Goal: Task Accomplishment & Management: Use online tool/utility

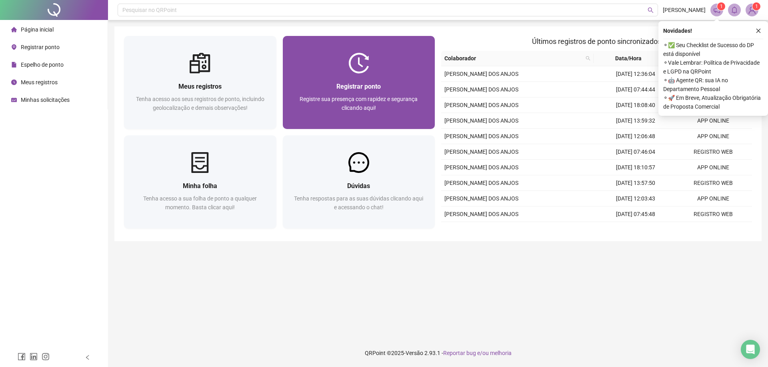
click at [336, 83] on span "Registrar ponto" at bounding box center [358, 87] width 44 height 8
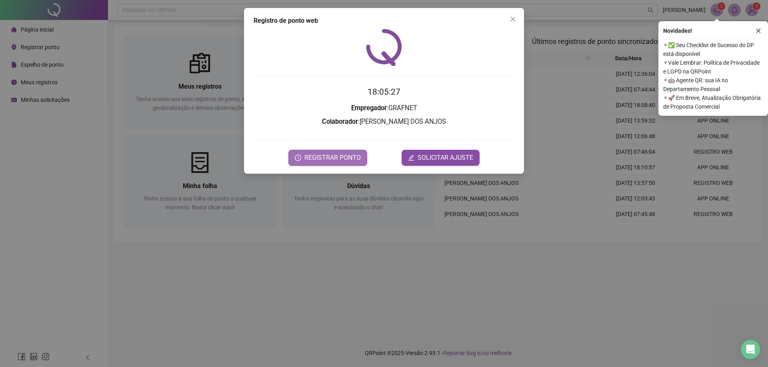
click at [338, 154] on span "REGISTRAR PONTO" at bounding box center [332, 158] width 56 height 10
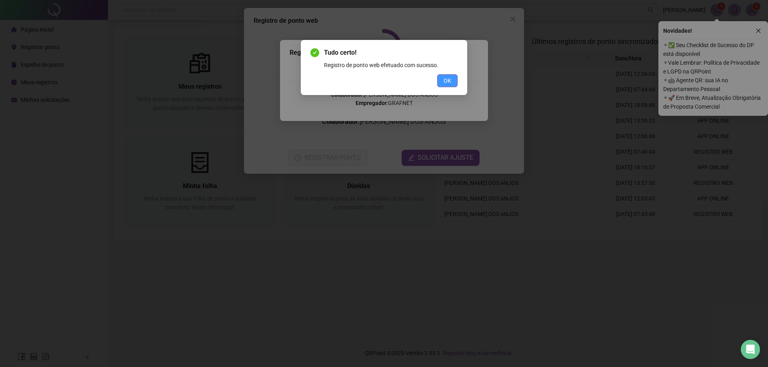
drag, startPoint x: 448, startPoint y: 81, endPoint x: 472, endPoint y: 56, distance: 34.8
click at [449, 81] on span "OK" at bounding box center [447, 80] width 8 height 9
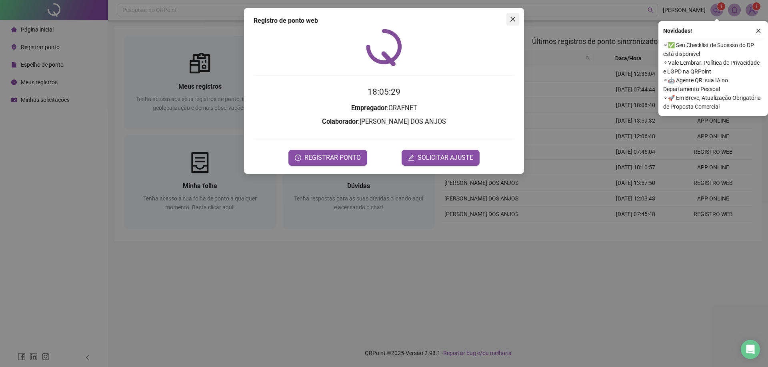
click at [513, 20] on icon "close" at bounding box center [512, 19] width 5 height 5
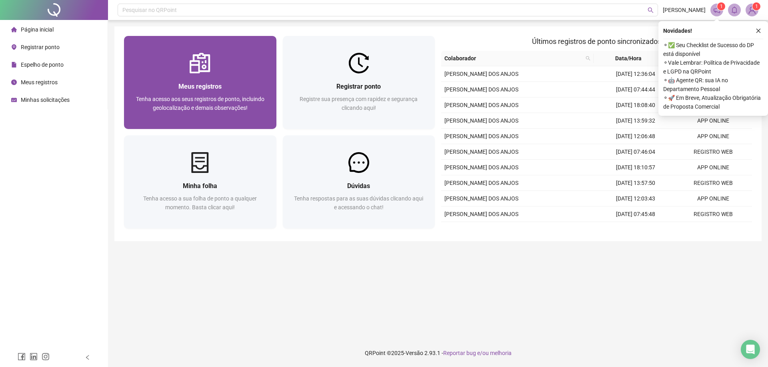
click at [220, 76] on div "Meus registros Tenha acesso aos seus registros de ponto, incluindo geolocalizaç…" at bounding box center [200, 102] width 152 height 56
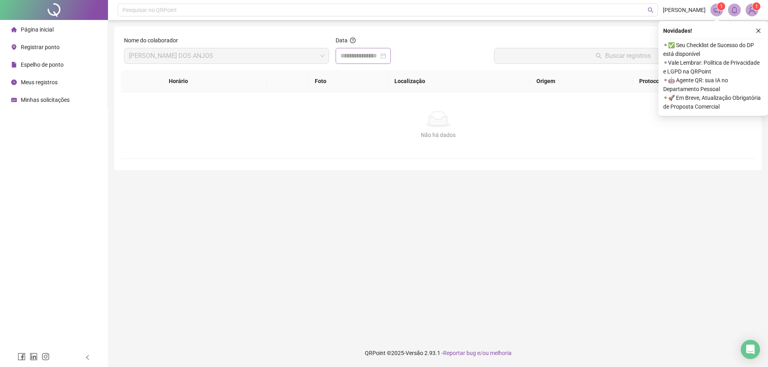
click at [391, 55] on div at bounding box center [362, 56] width 55 height 16
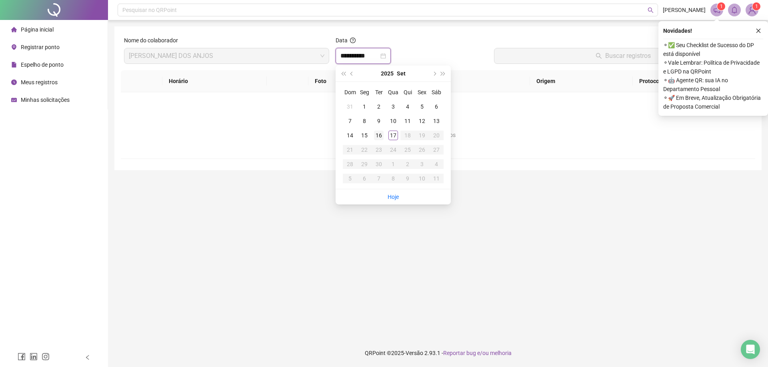
type input "**********"
click at [394, 135] on div "17" at bounding box center [393, 136] width 10 height 10
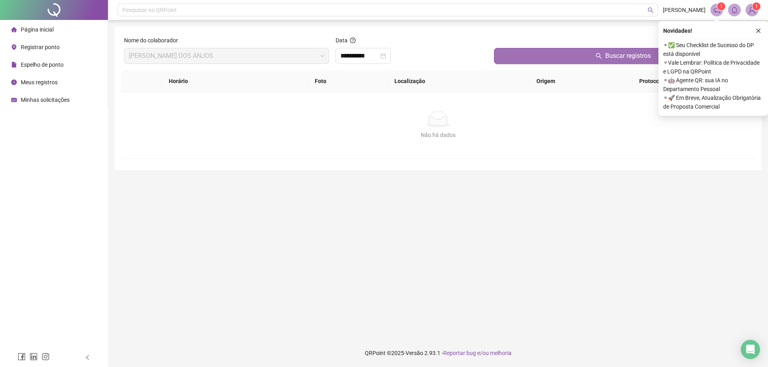
click at [558, 56] on button "Buscar registros" at bounding box center [623, 56] width 258 height 16
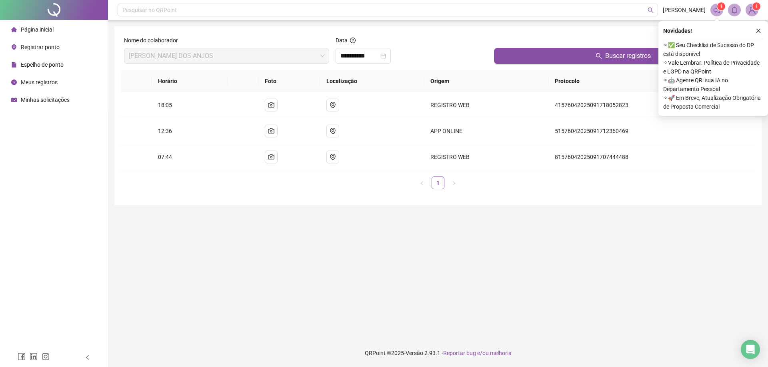
click at [240, 246] on main "**********" at bounding box center [437, 179] width 647 height 307
